Goal: Find specific fact: Find specific fact

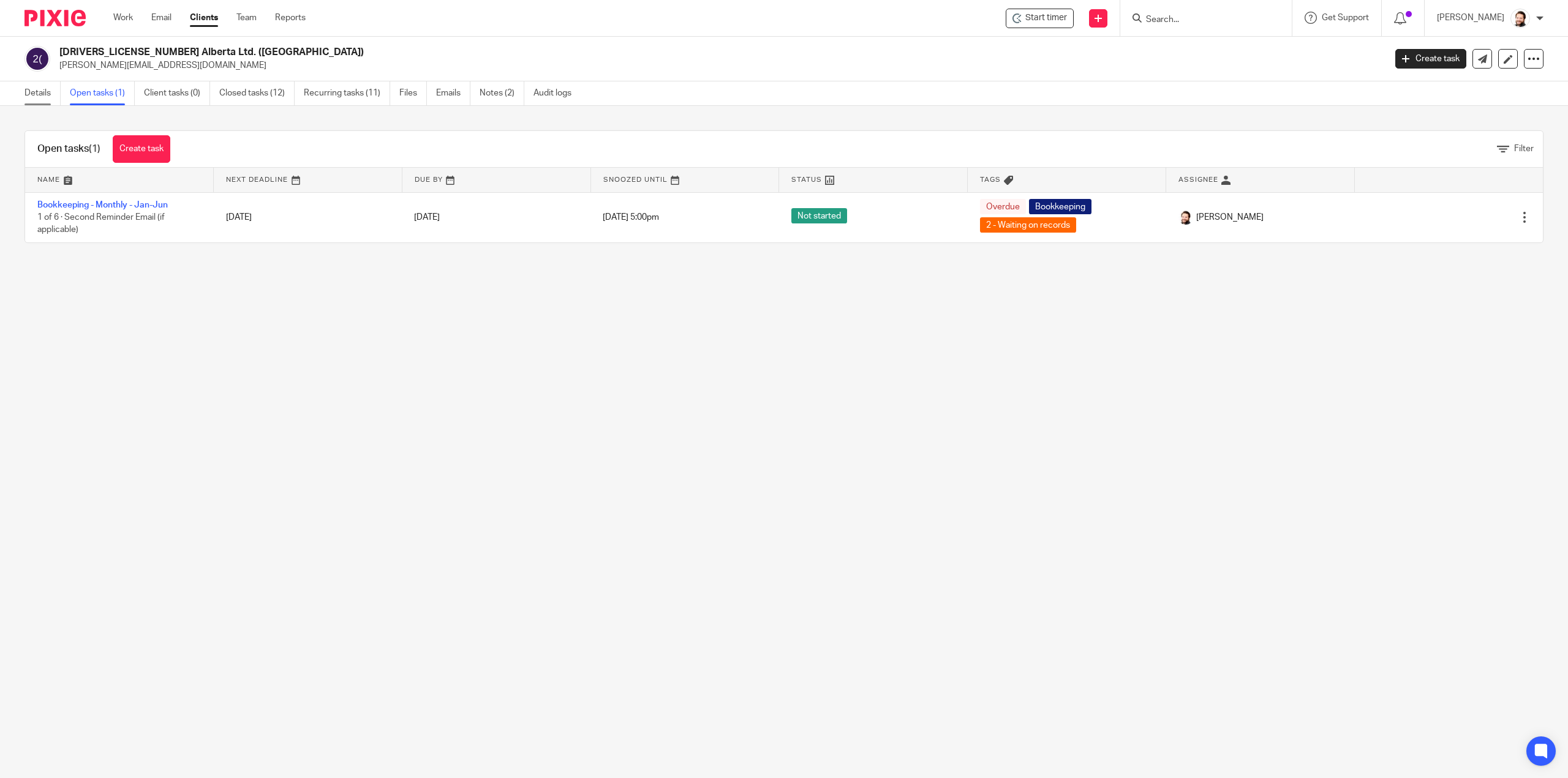
click at [44, 95] on link "Details" at bounding box center [42, 93] width 36 height 24
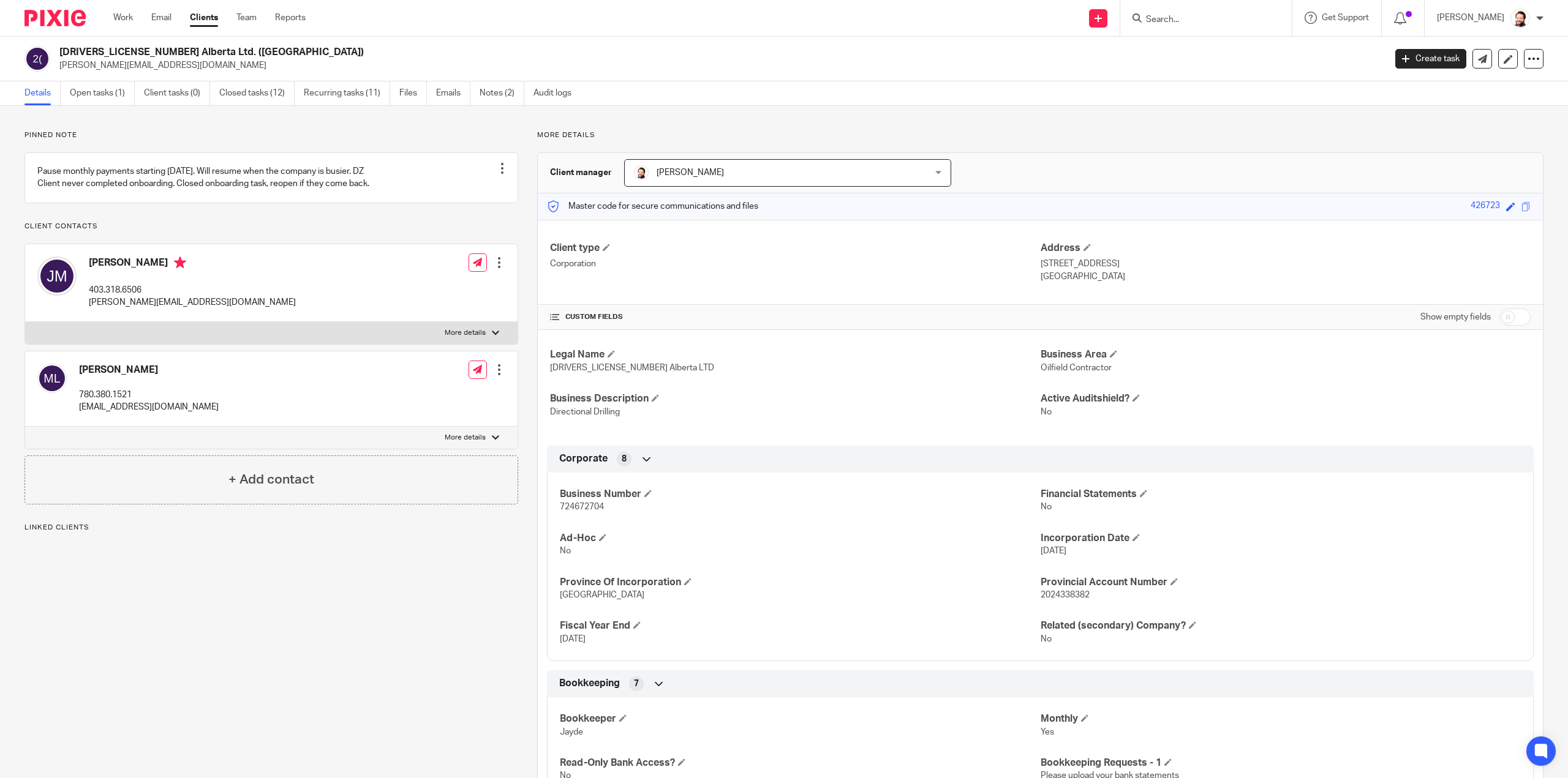
click at [573, 507] on span "724672704" at bounding box center [581, 506] width 44 height 8
copy span "724672704"
click at [449, 93] on link "Emails" at bounding box center [453, 93] width 34 height 24
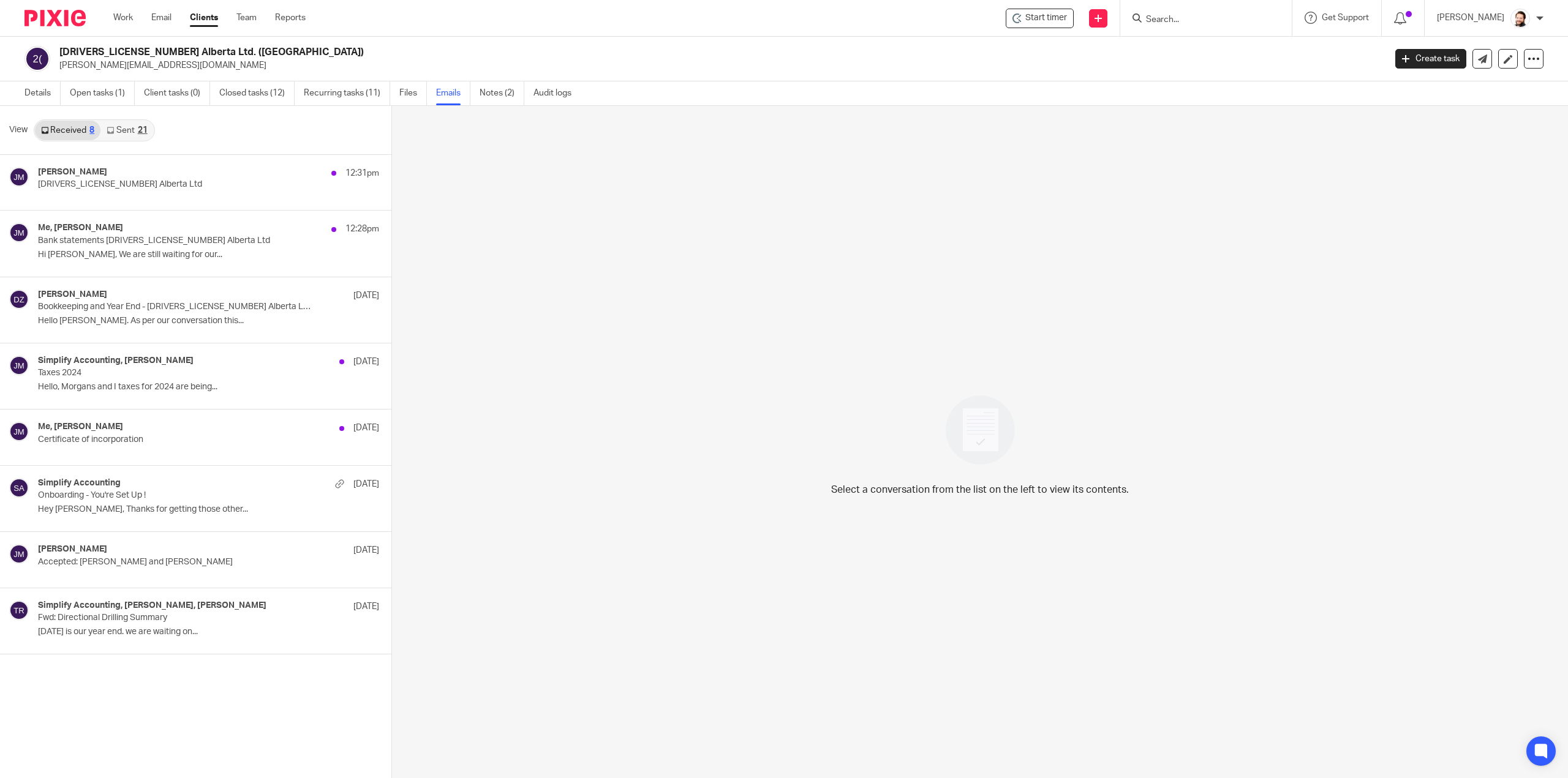
click at [128, 124] on link "Sent 21" at bounding box center [127, 130] width 52 height 19
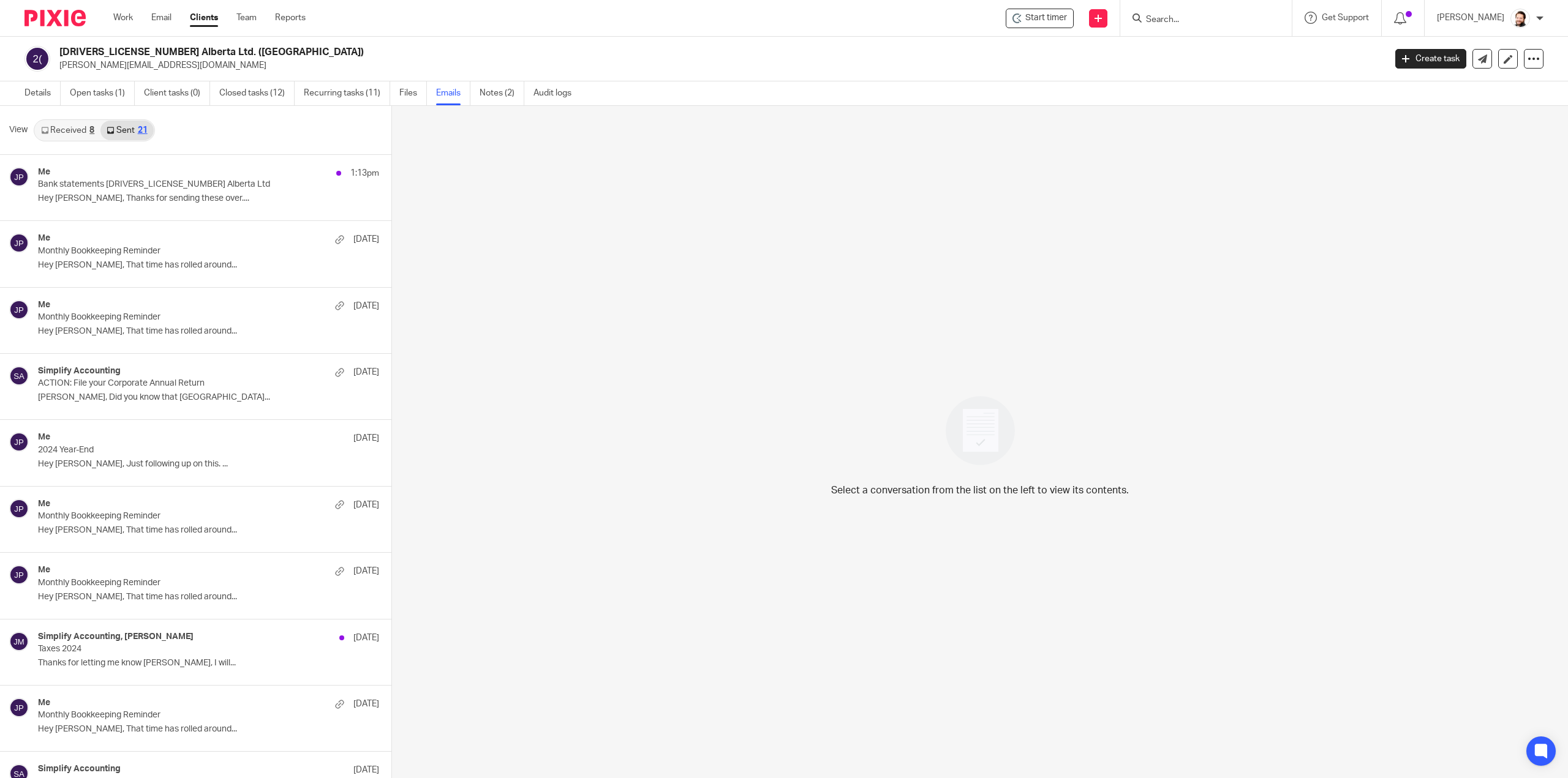
click at [73, 136] on link "Received 8" at bounding box center [67, 130] width 66 height 19
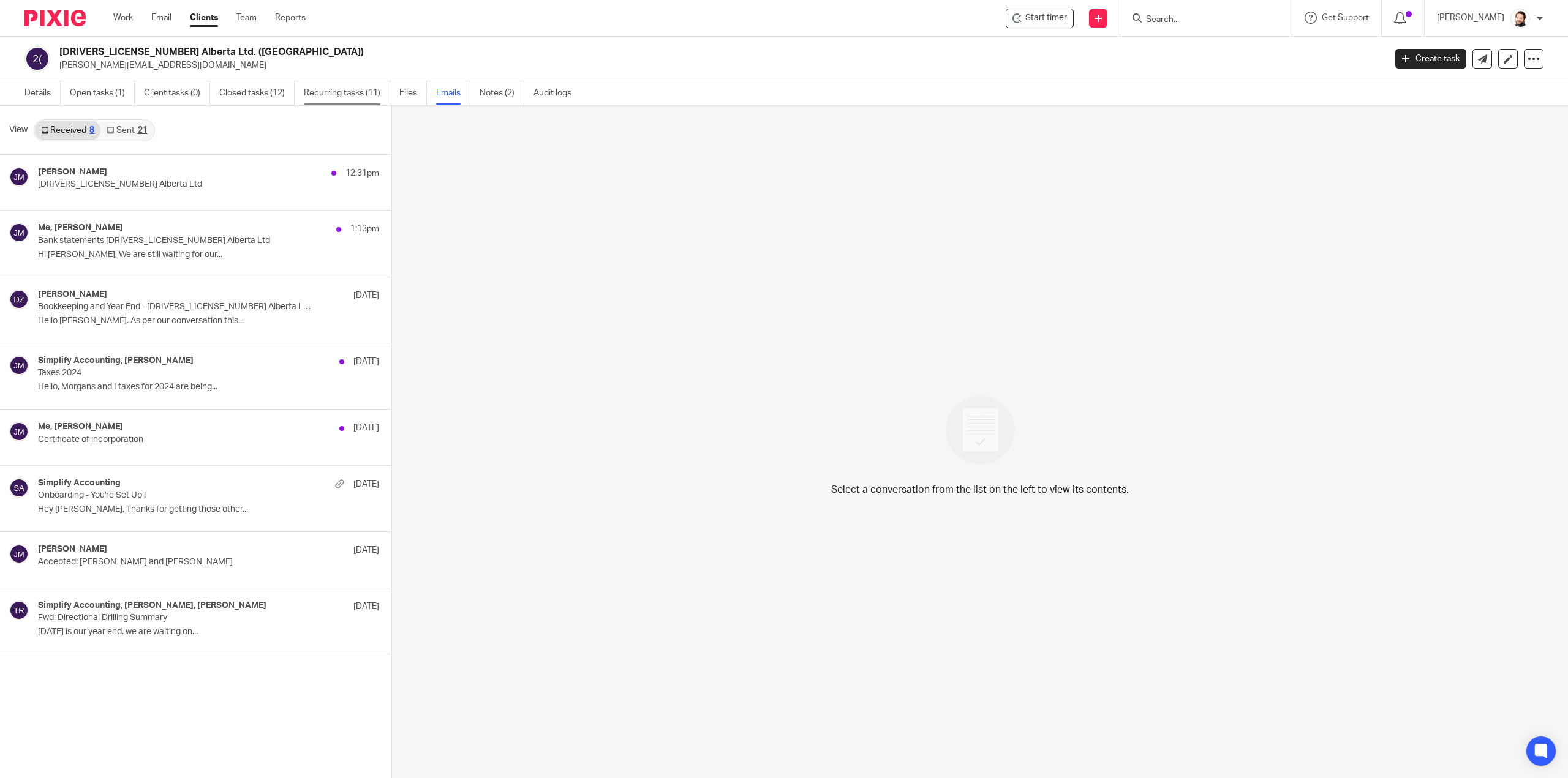
click at [351, 89] on link "Recurring tasks (11)" at bounding box center [347, 93] width 86 height 24
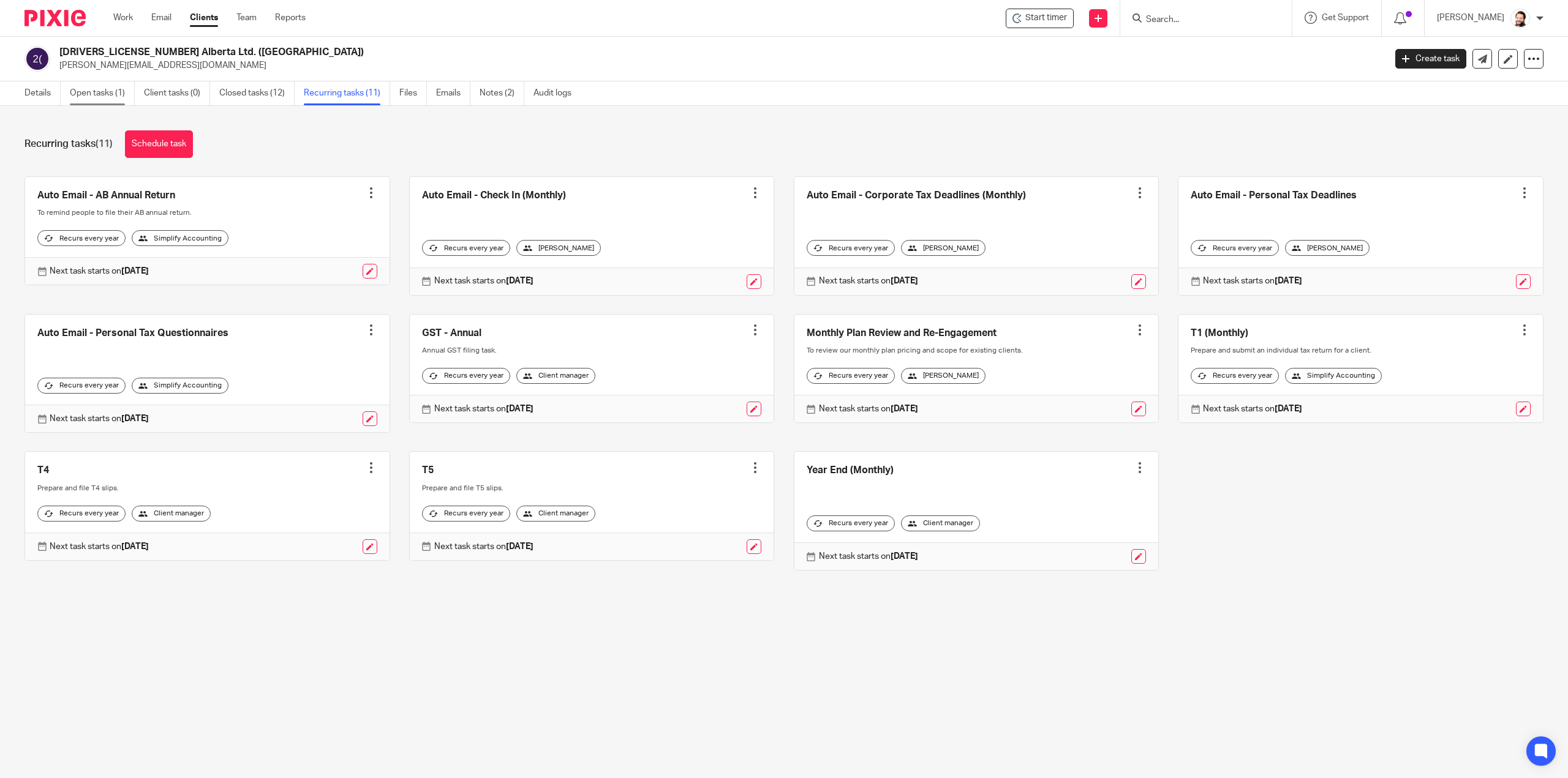
click at [122, 103] on link "Open tasks (1)" at bounding box center [102, 93] width 65 height 24
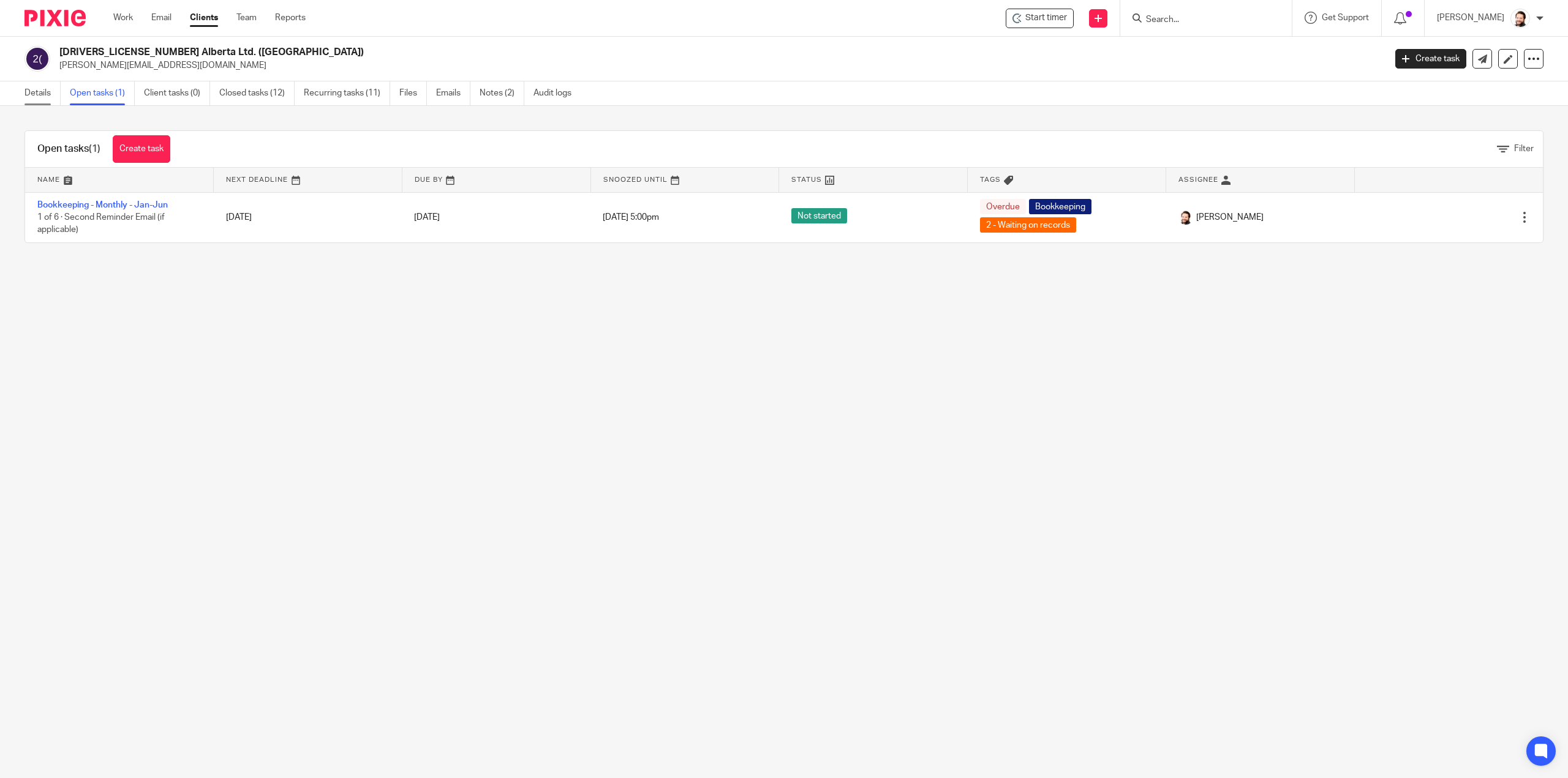
click at [27, 96] on link "Details" at bounding box center [42, 93] width 36 height 24
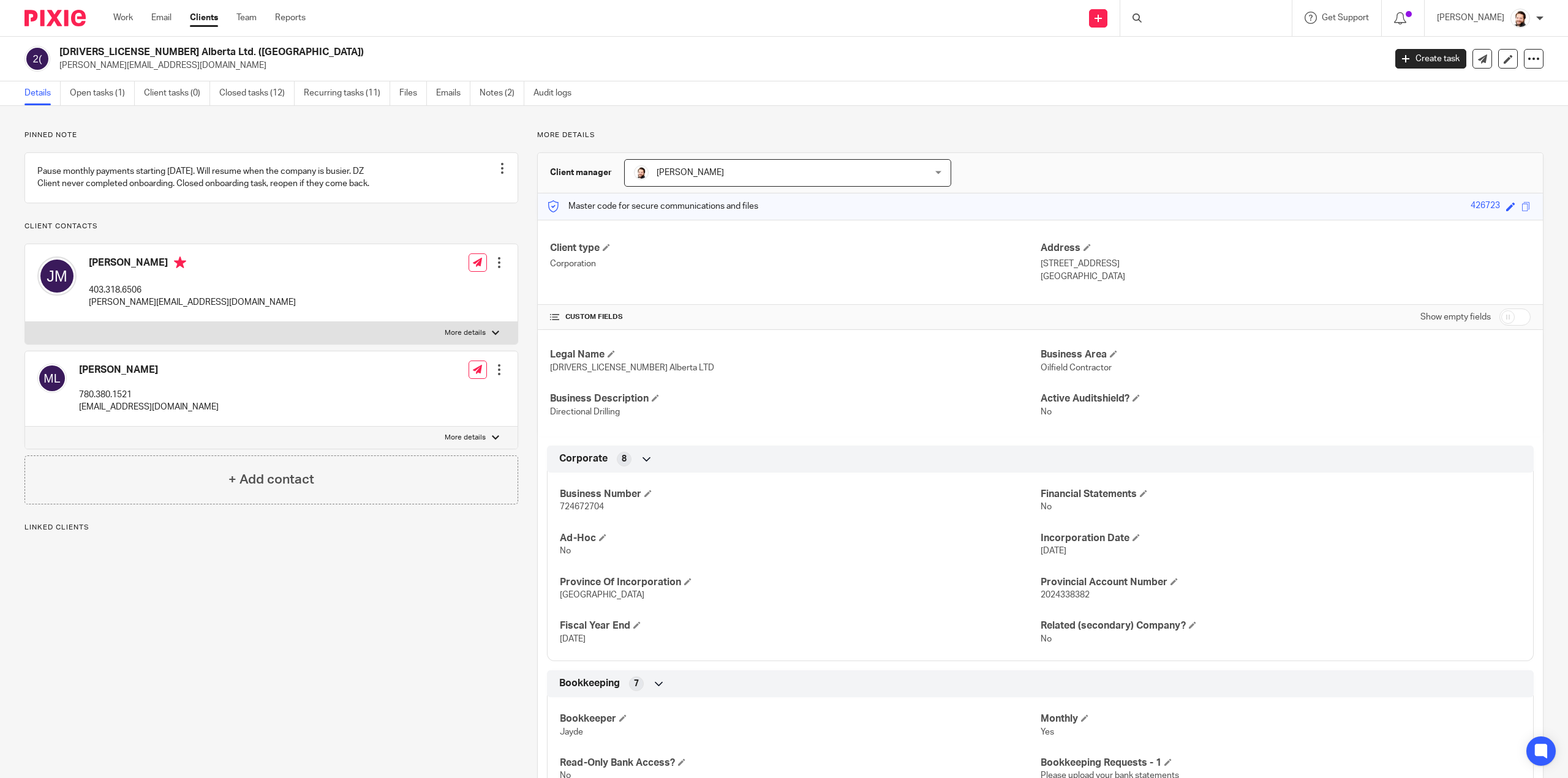
click at [495, 337] on div at bounding box center [496, 333] width 8 height 8
click at [25, 322] on input "More details" at bounding box center [25, 322] width 1 height 1
checkbox input "true"
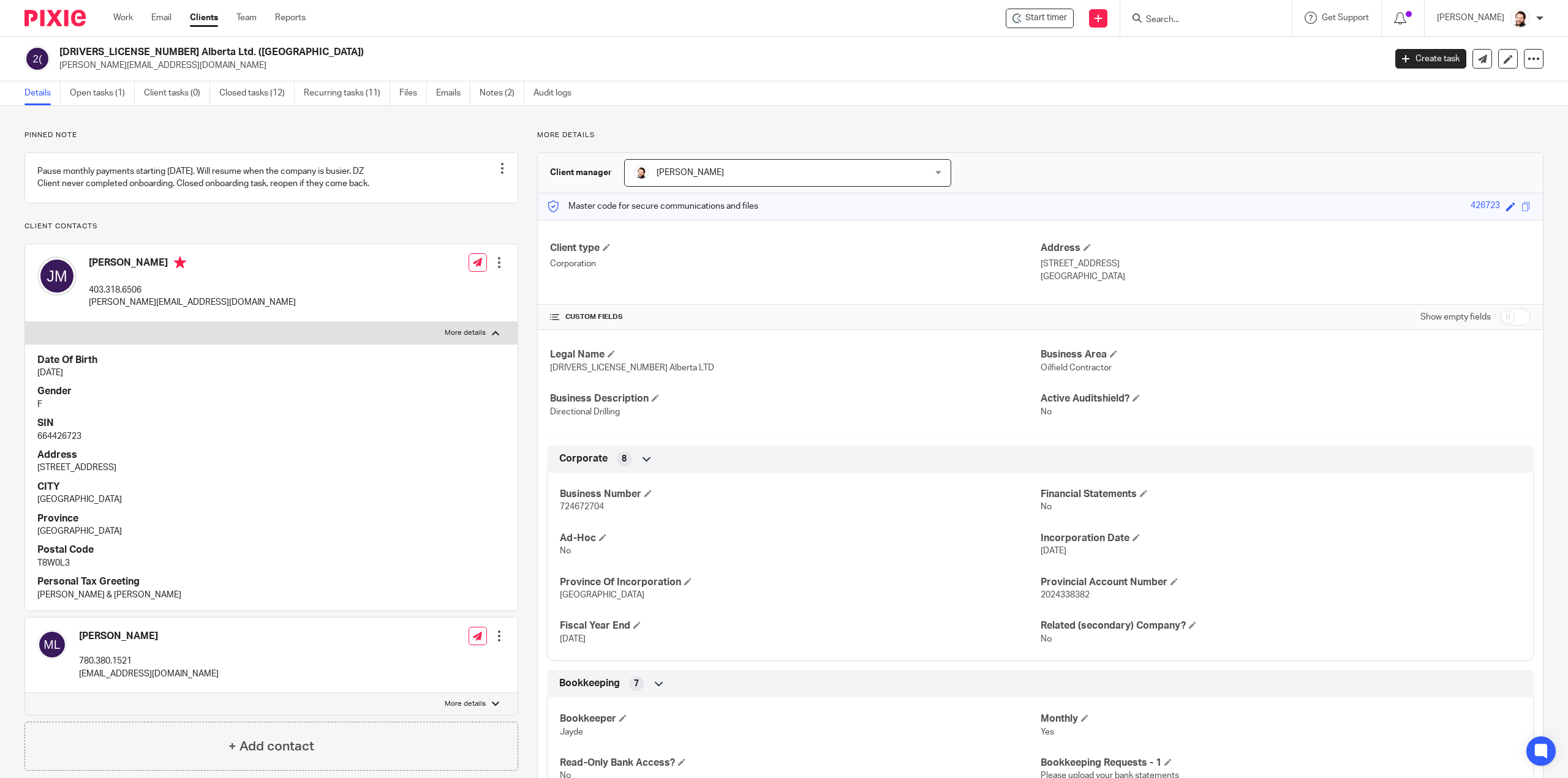
click at [61, 443] on p "664426723" at bounding box center [271, 437] width 468 height 12
copy p "664426723"
click at [449, 709] on p "More details" at bounding box center [465, 704] width 41 height 10
click at [25, 693] on input "More details" at bounding box center [25, 692] width 1 height 1
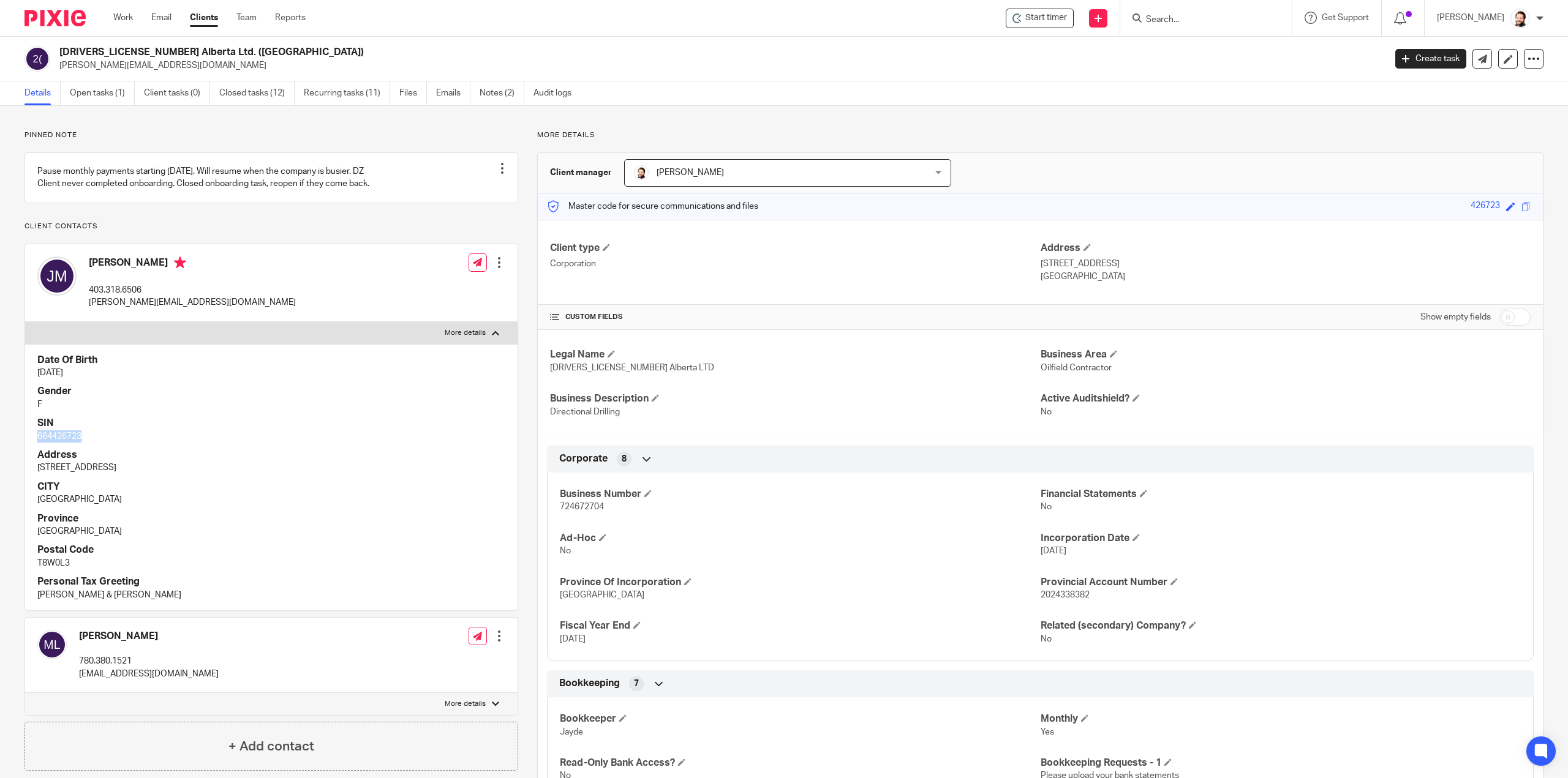
checkbox input "true"
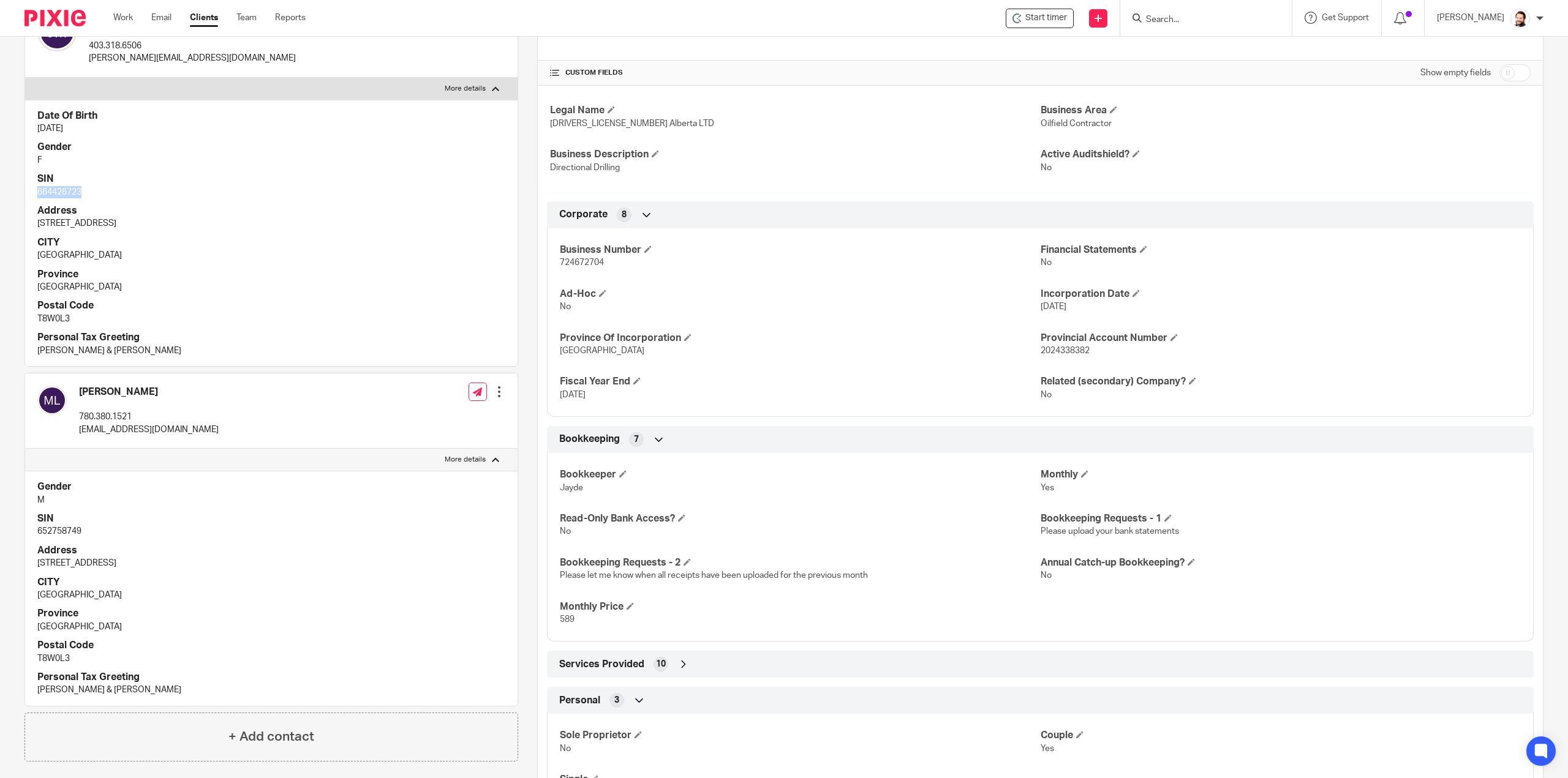
scroll to position [245, 0]
click at [63, 537] on p "652758749" at bounding box center [271, 531] width 468 height 12
copy p "652758749"
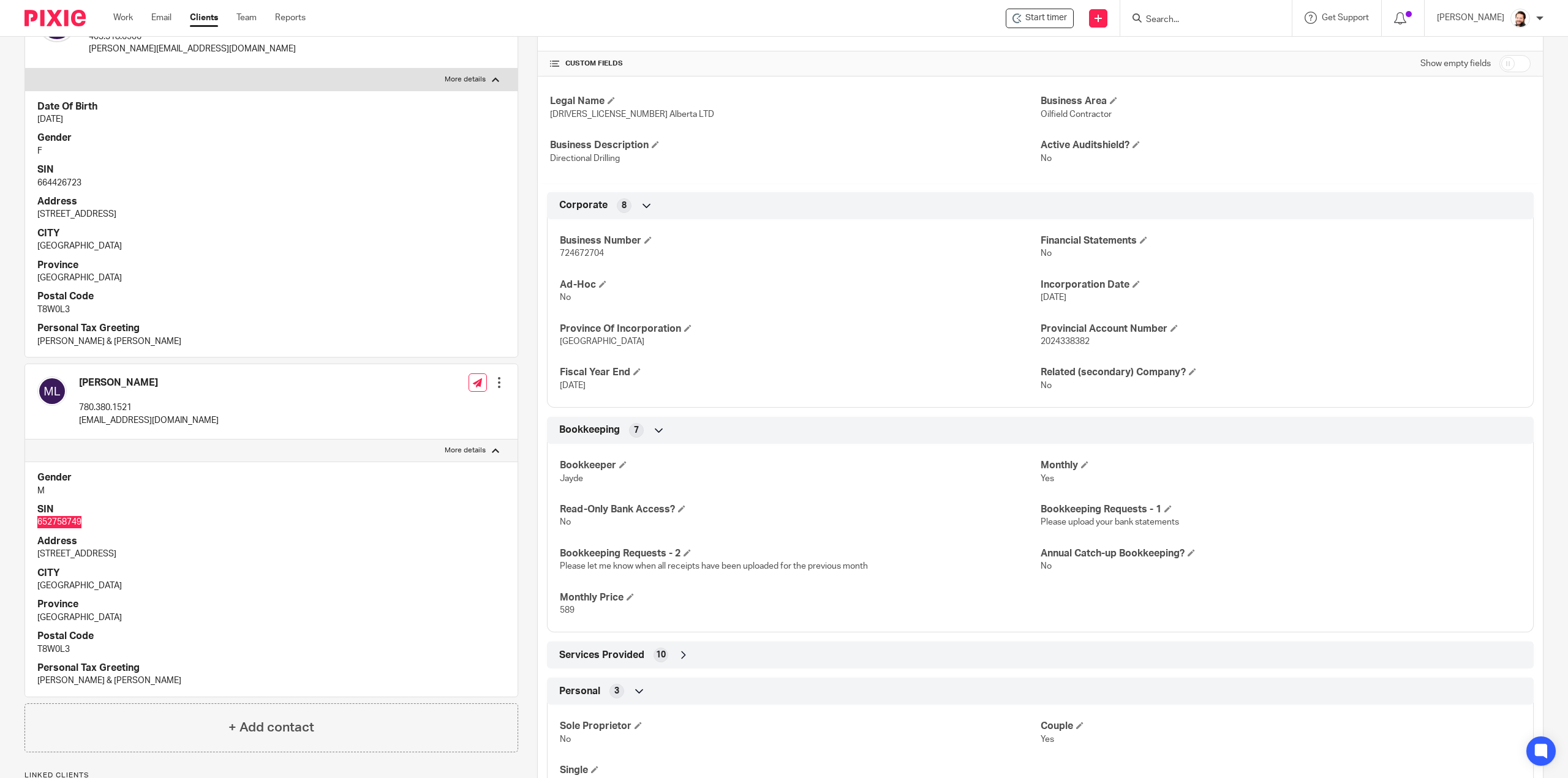
scroll to position [167, 0]
